Goal: Task Accomplishment & Management: Use online tool/utility

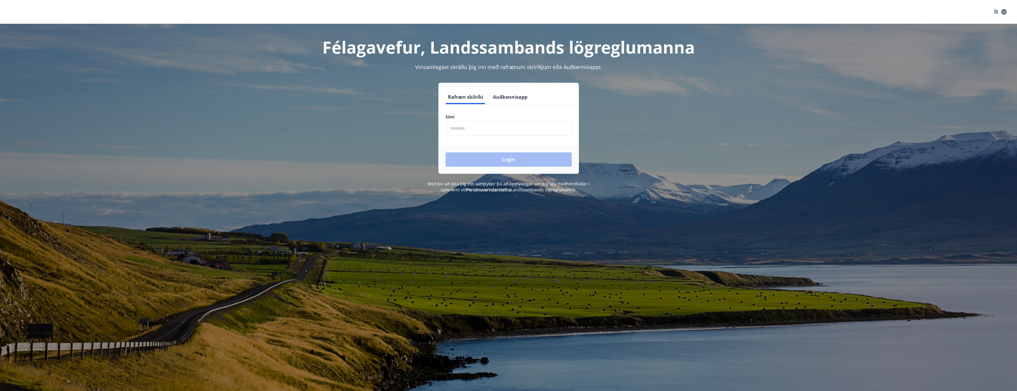
click at [468, 136] on form "Rafræn skilríki Auðkennisapp Sími ​ Login" at bounding box center [508, 132] width 140 height 84
click at [470, 130] on input "phone" at bounding box center [508, 128] width 126 height 15
type input "*"
type input "********"
click at [484, 157] on button "Login" at bounding box center [508, 159] width 126 height 14
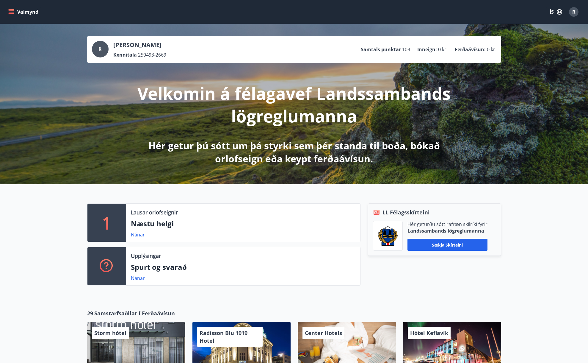
click at [16, 12] on button "Valmynd" at bounding box center [24, 12] width 34 height 11
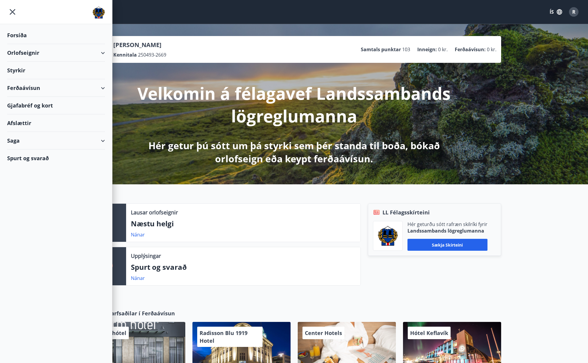
click at [31, 98] on div "Gjafabréf og kort" at bounding box center [56, 106] width 98 height 18
